Goal: Browse casually

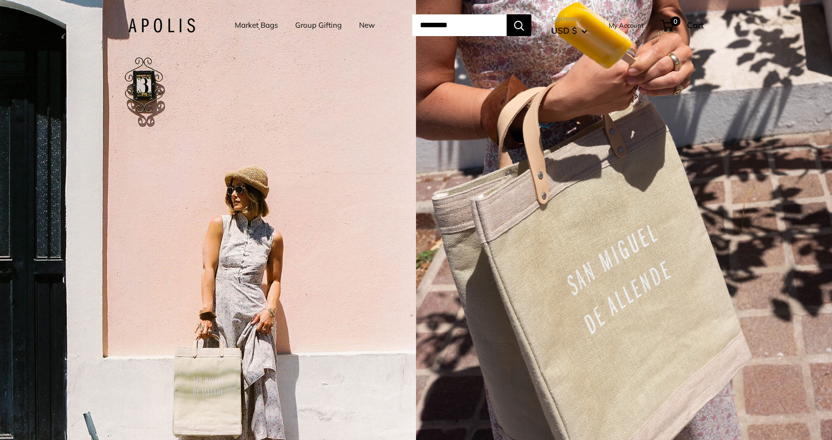
click at [526, 80] on div "3 / 5" at bounding box center [624, 220] width 416 height 440
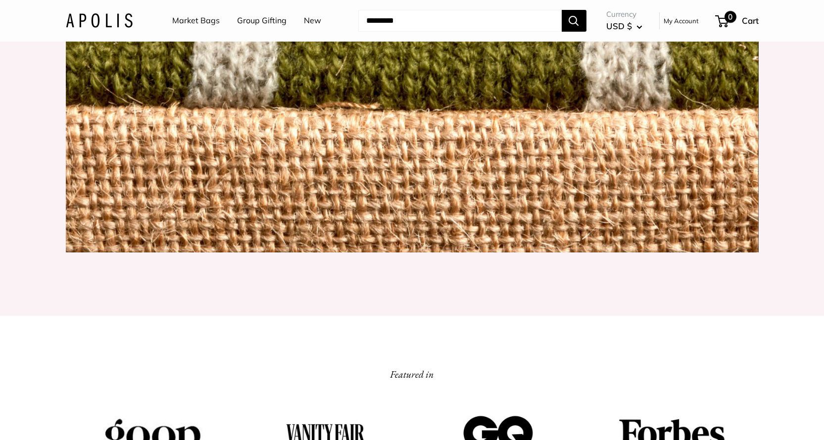
scroll to position [1022, 0]
